Goal: Information Seeking & Learning: Learn about a topic

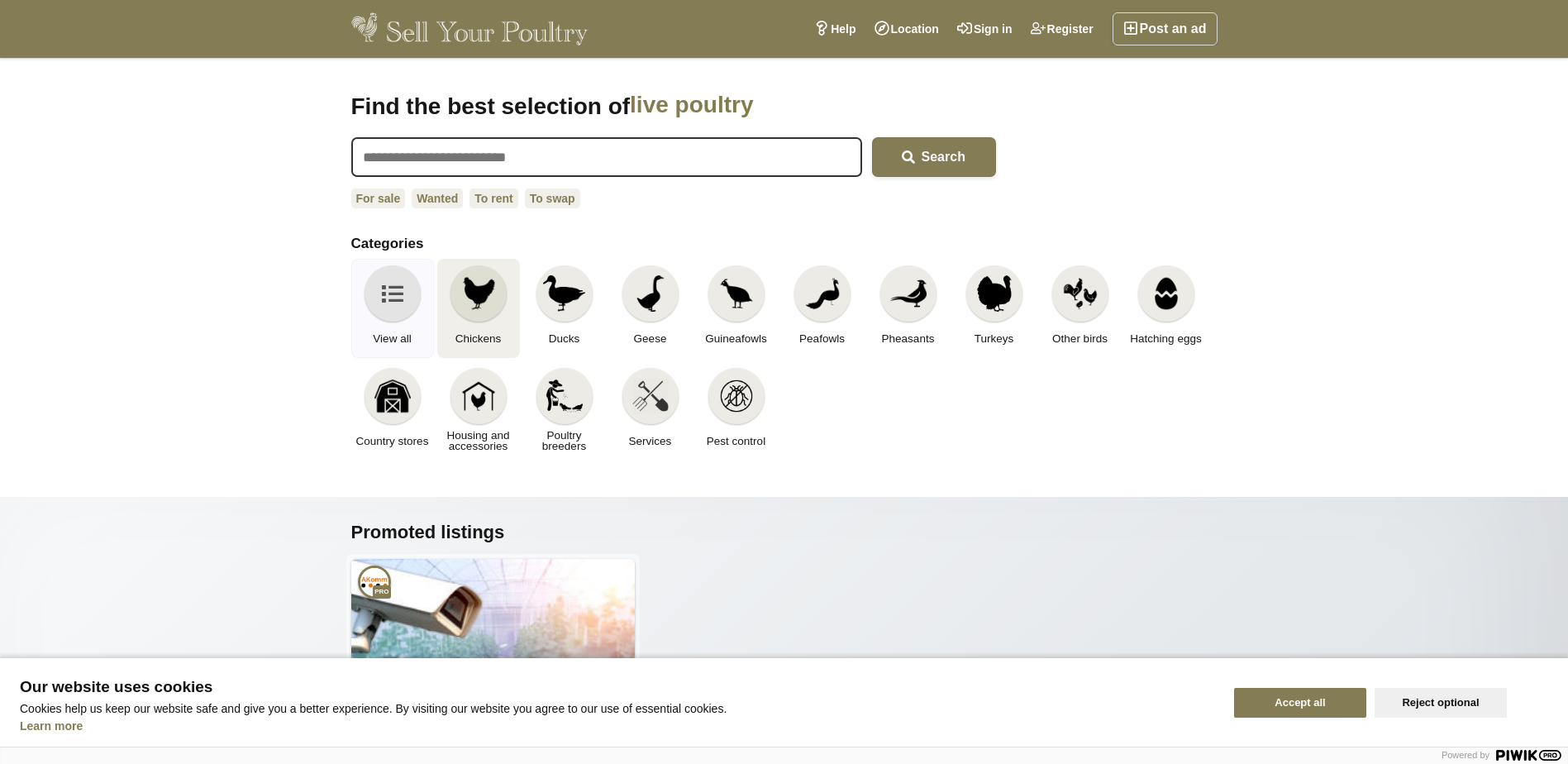
click at [472, 297] on img at bounding box center [478, 293] width 37 height 37
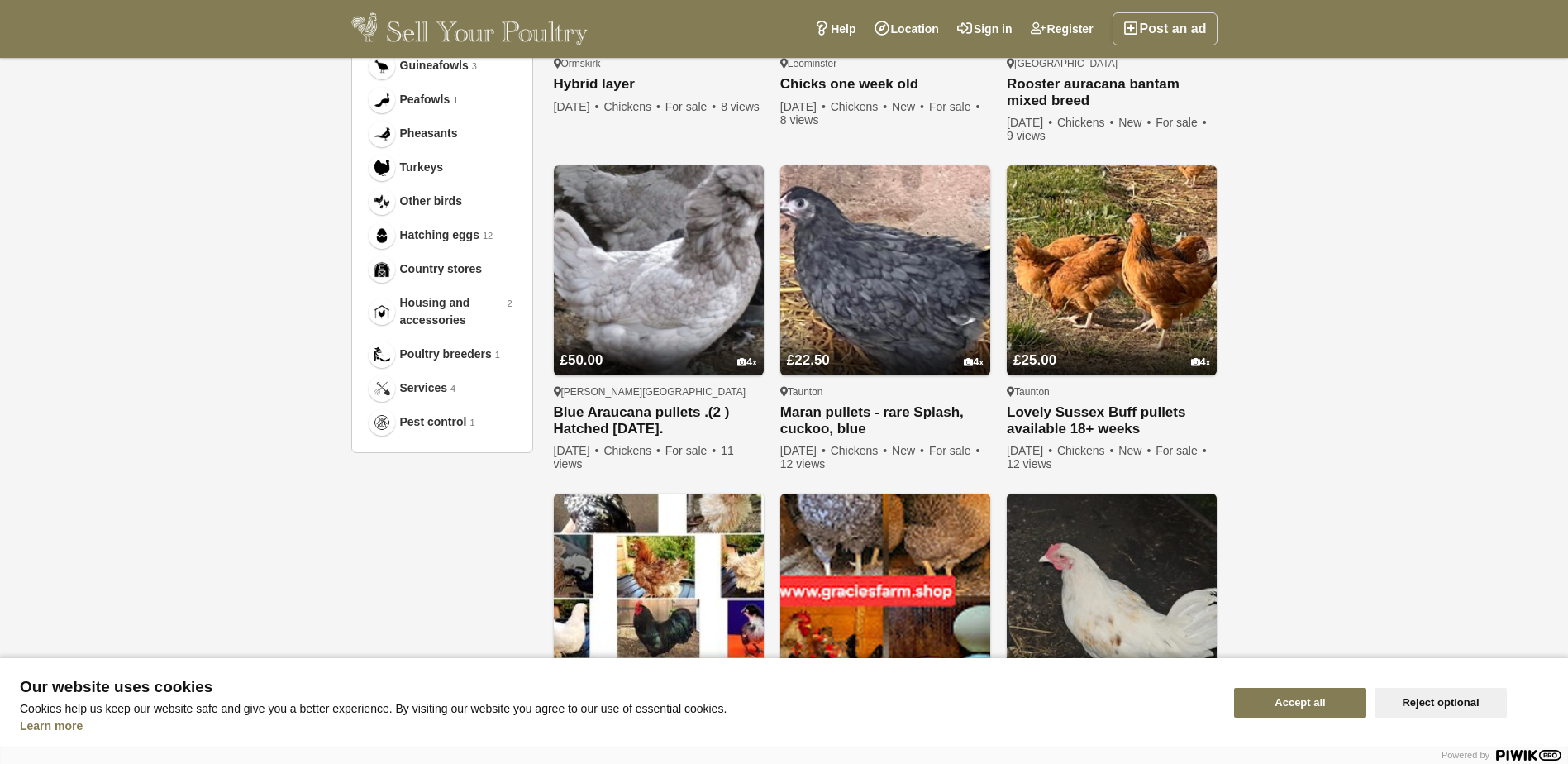
scroll to position [1102, 0]
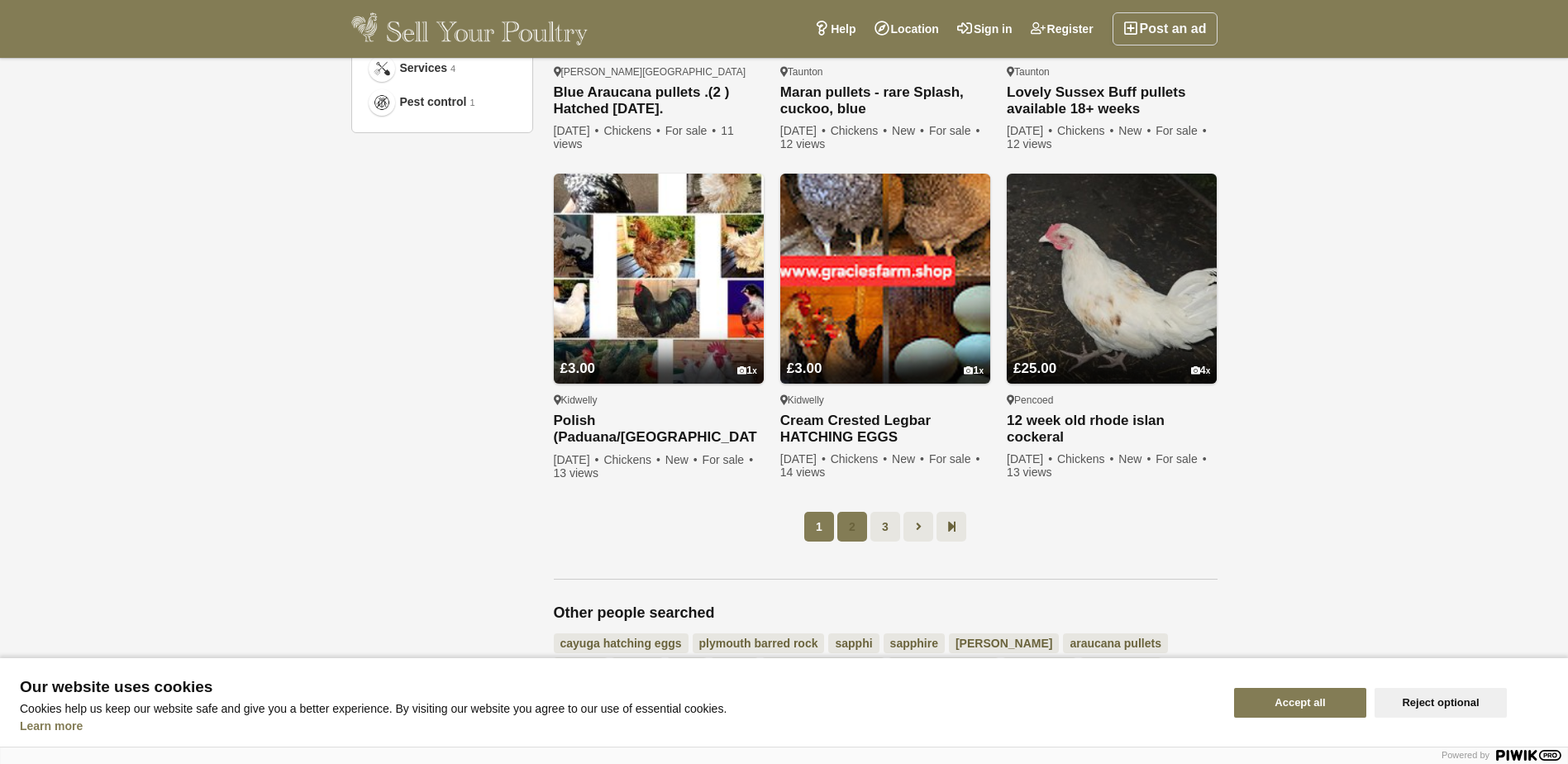
click at [851, 528] on link "2" at bounding box center [853, 526] width 30 height 30
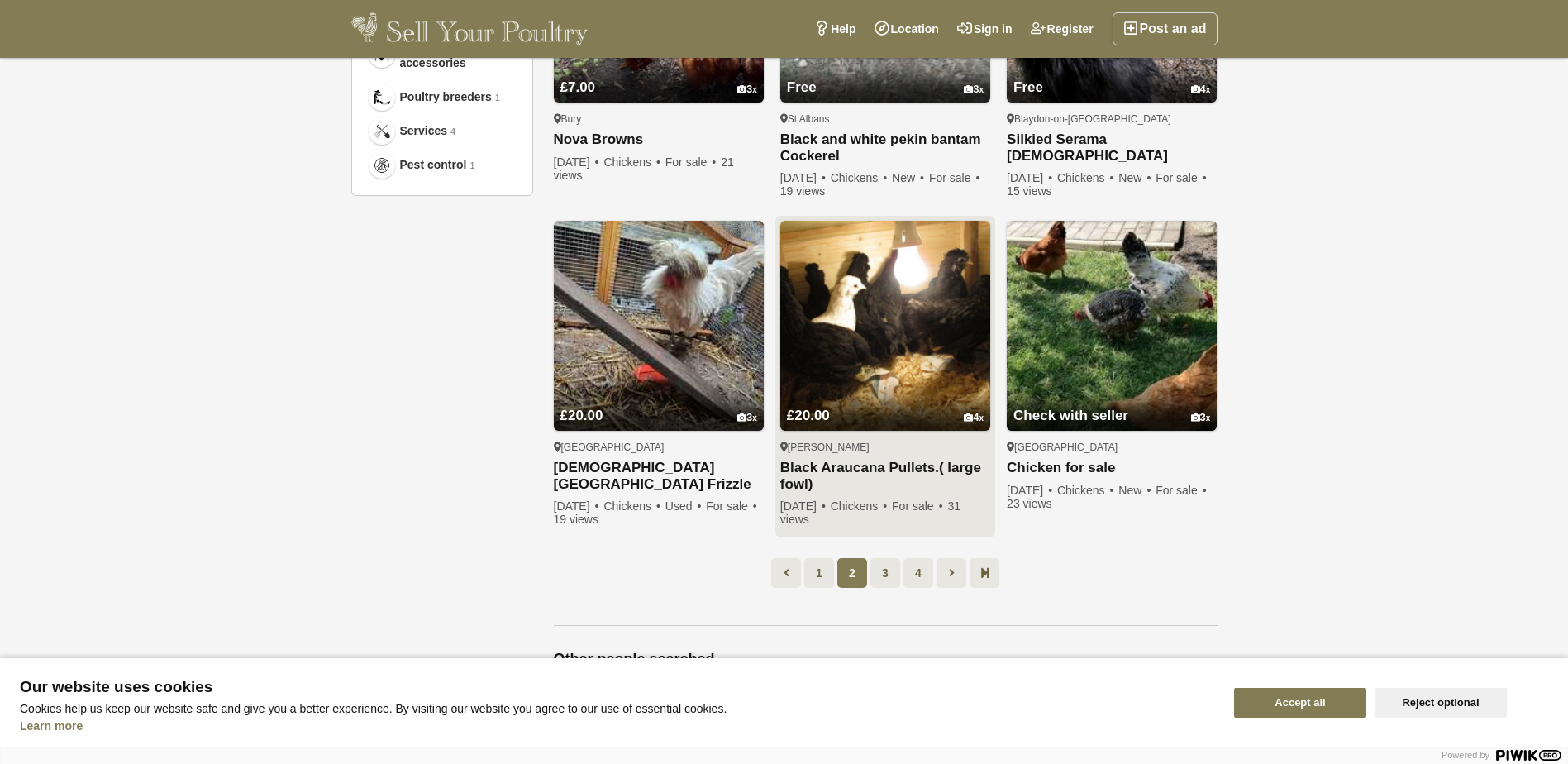
scroll to position [1077, 0]
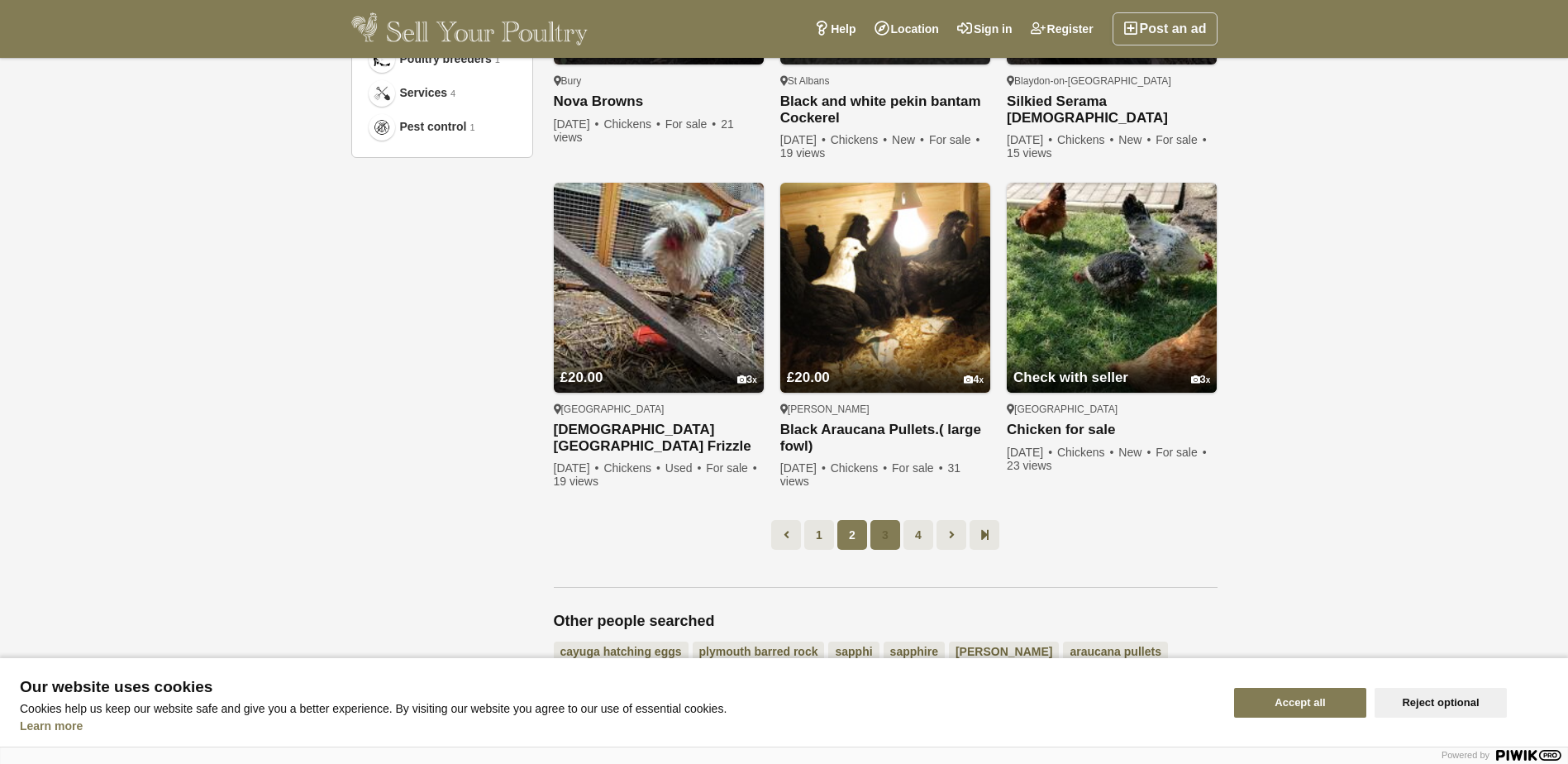
click at [879, 524] on link "3" at bounding box center [886, 535] width 30 height 30
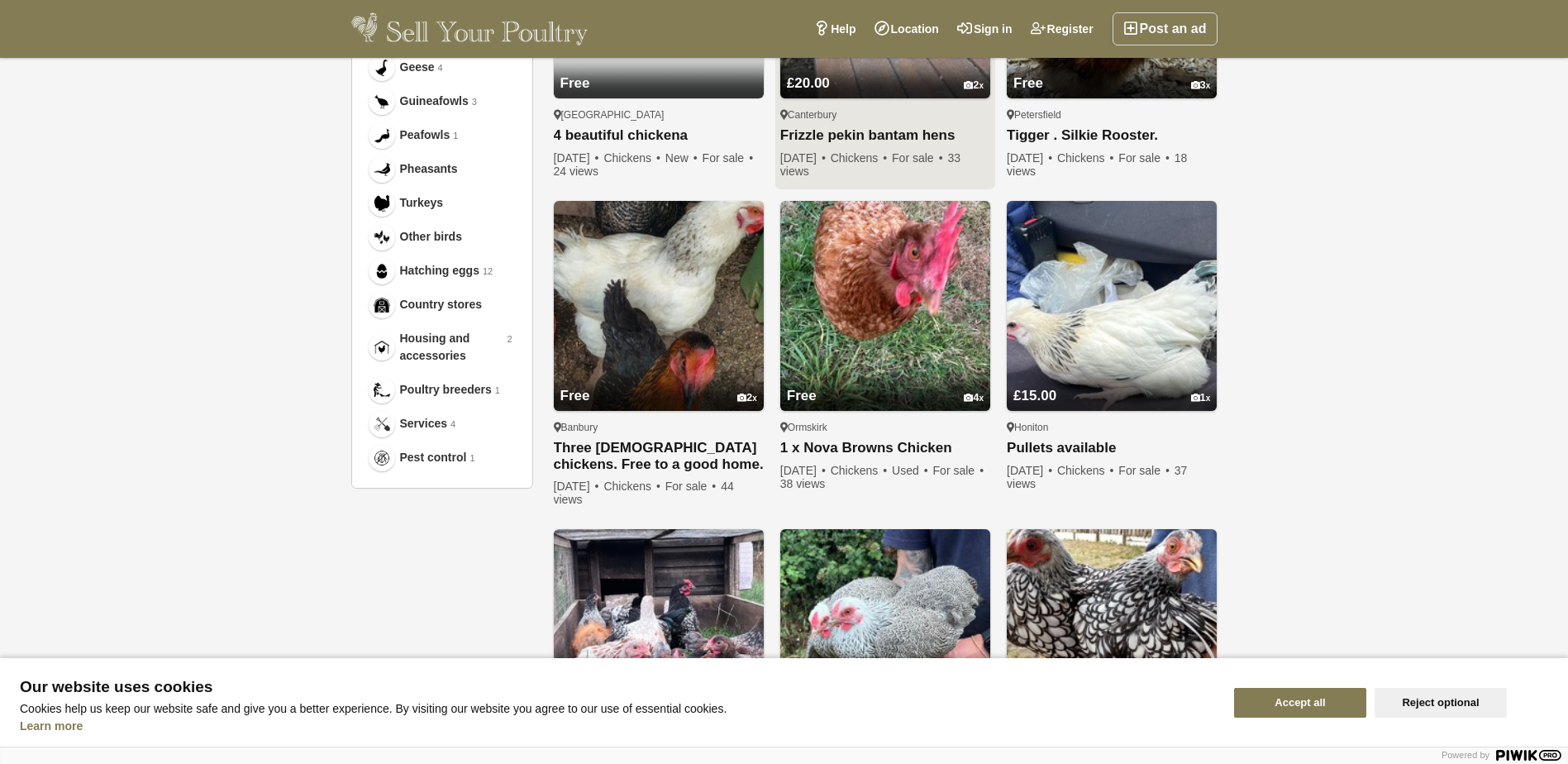
scroll to position [1188, 0]
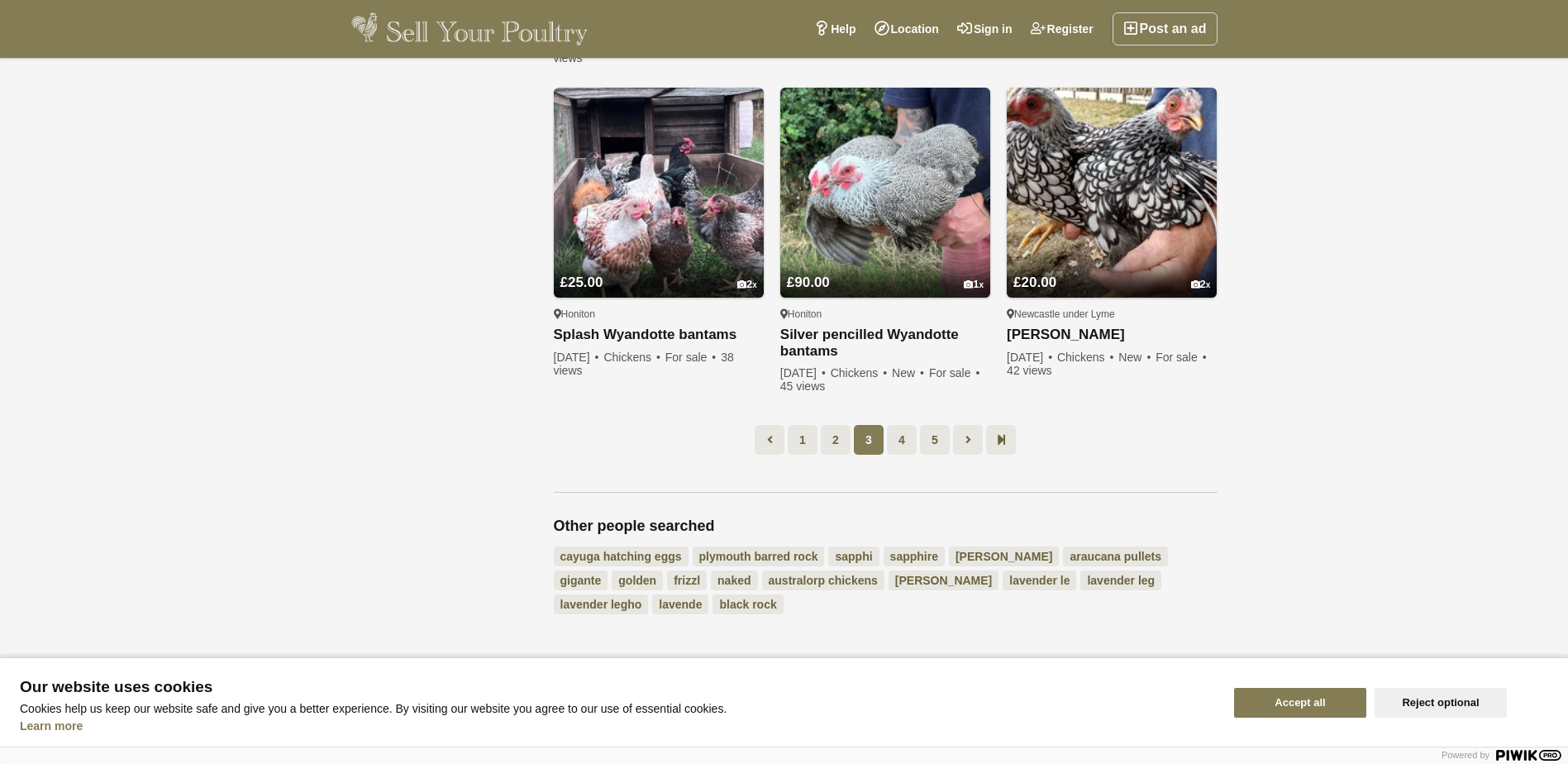
click at [894, 453] on link "4" at bounding box center [902, 440] width 30 height 30
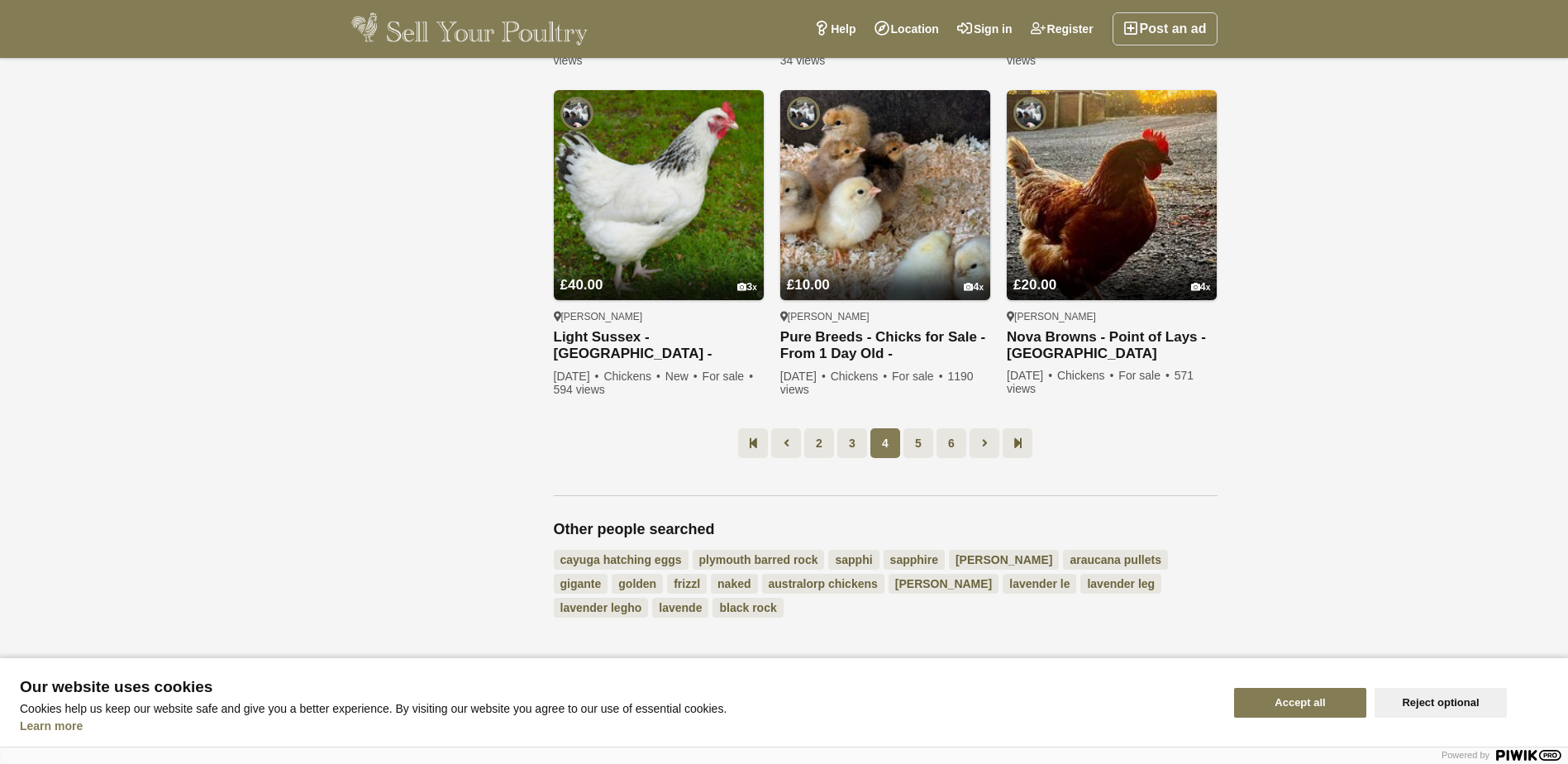
scroll to position [1187, 0]
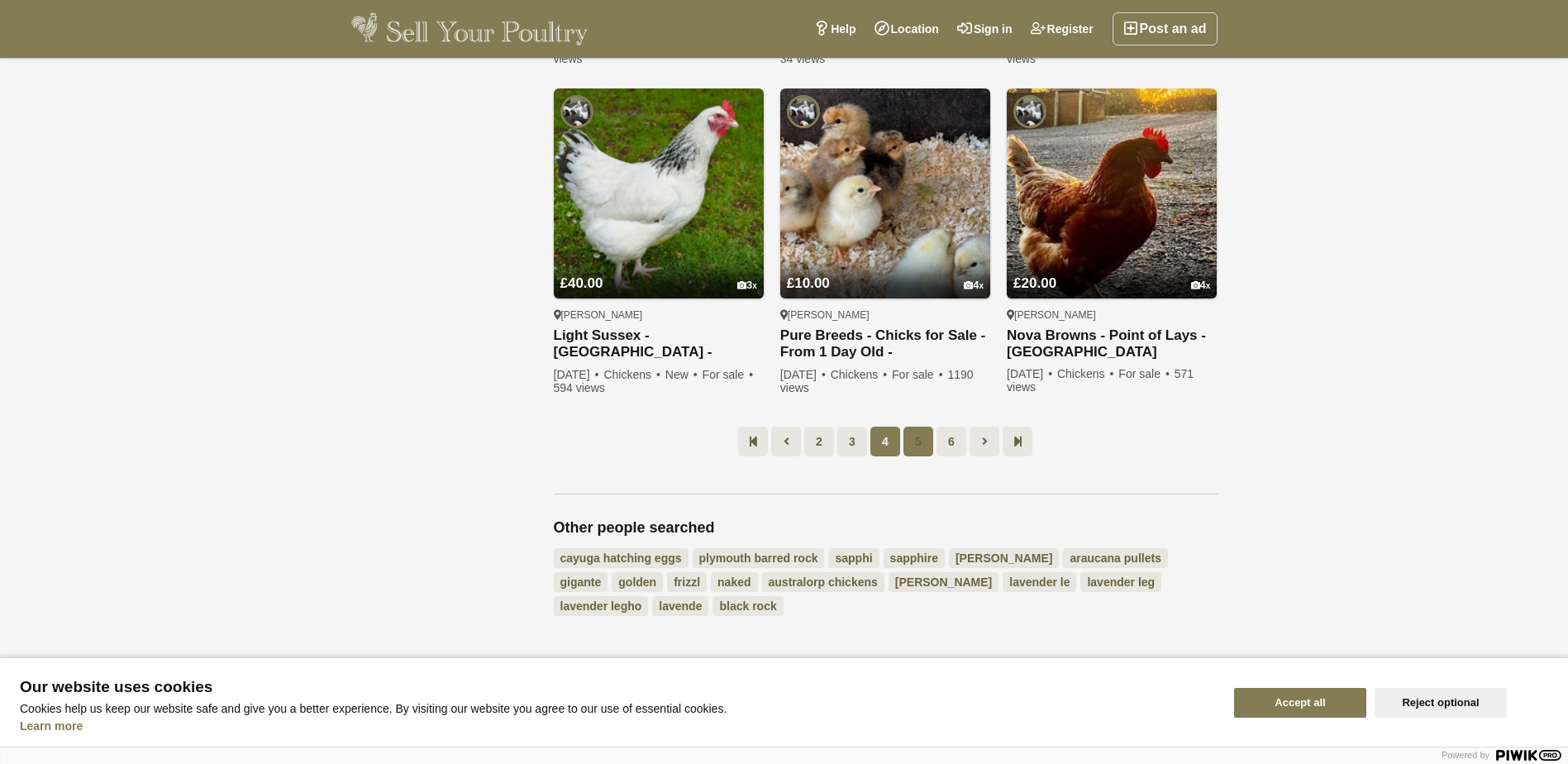
click at [919, 434] on link "5" at bounding box center [919, 441] width 30 height 30
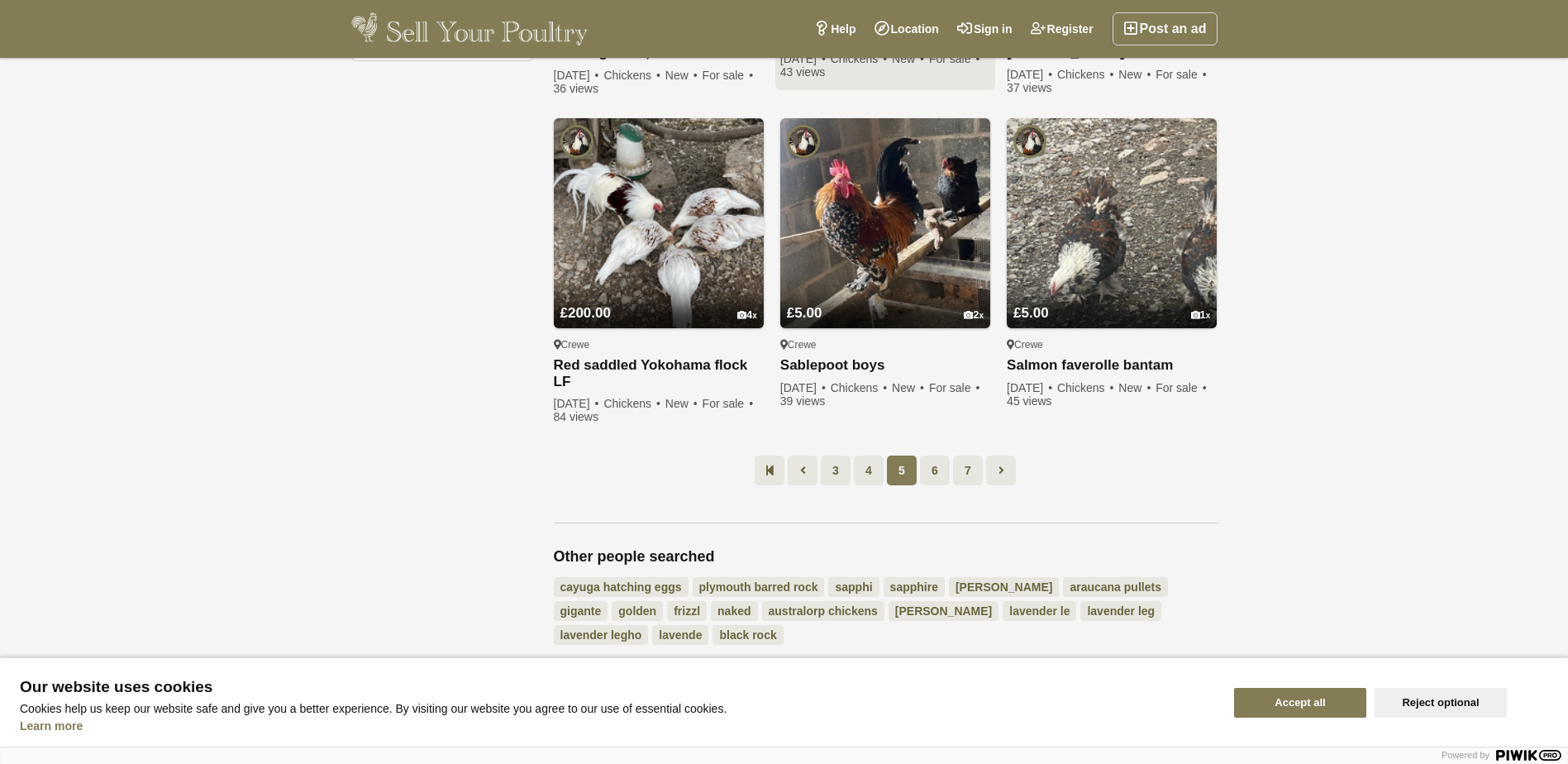
scroll to position [1187, 0]
